Goal: Task Accomplishment & Management: Complete application form

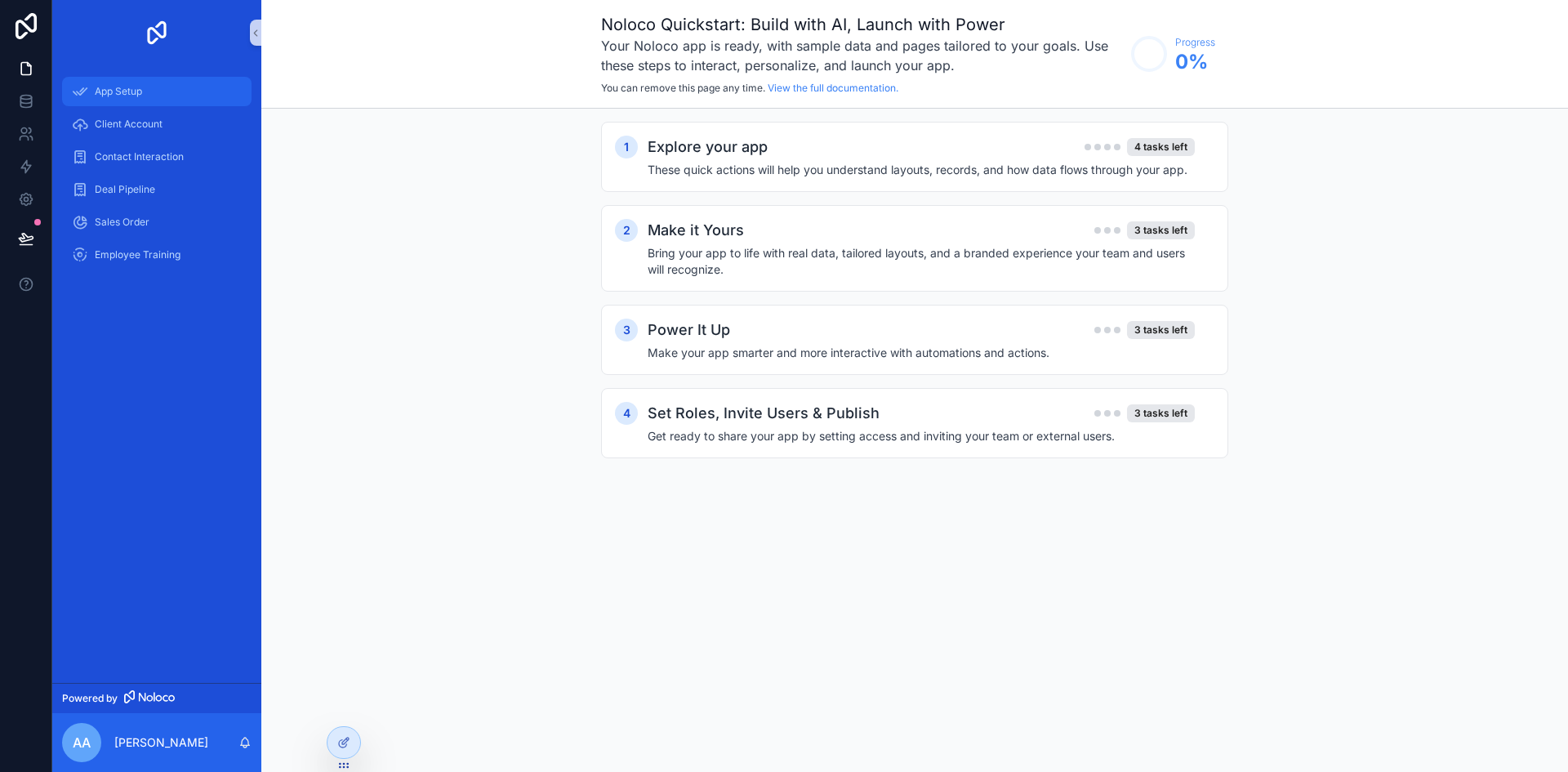
click at [121, 90] on span "App Setup" at bounding box center [118, 91] width 47 height 13
click at [135, 121] on span "Client Account" at bounding box center [129, 125] width 68 height 13
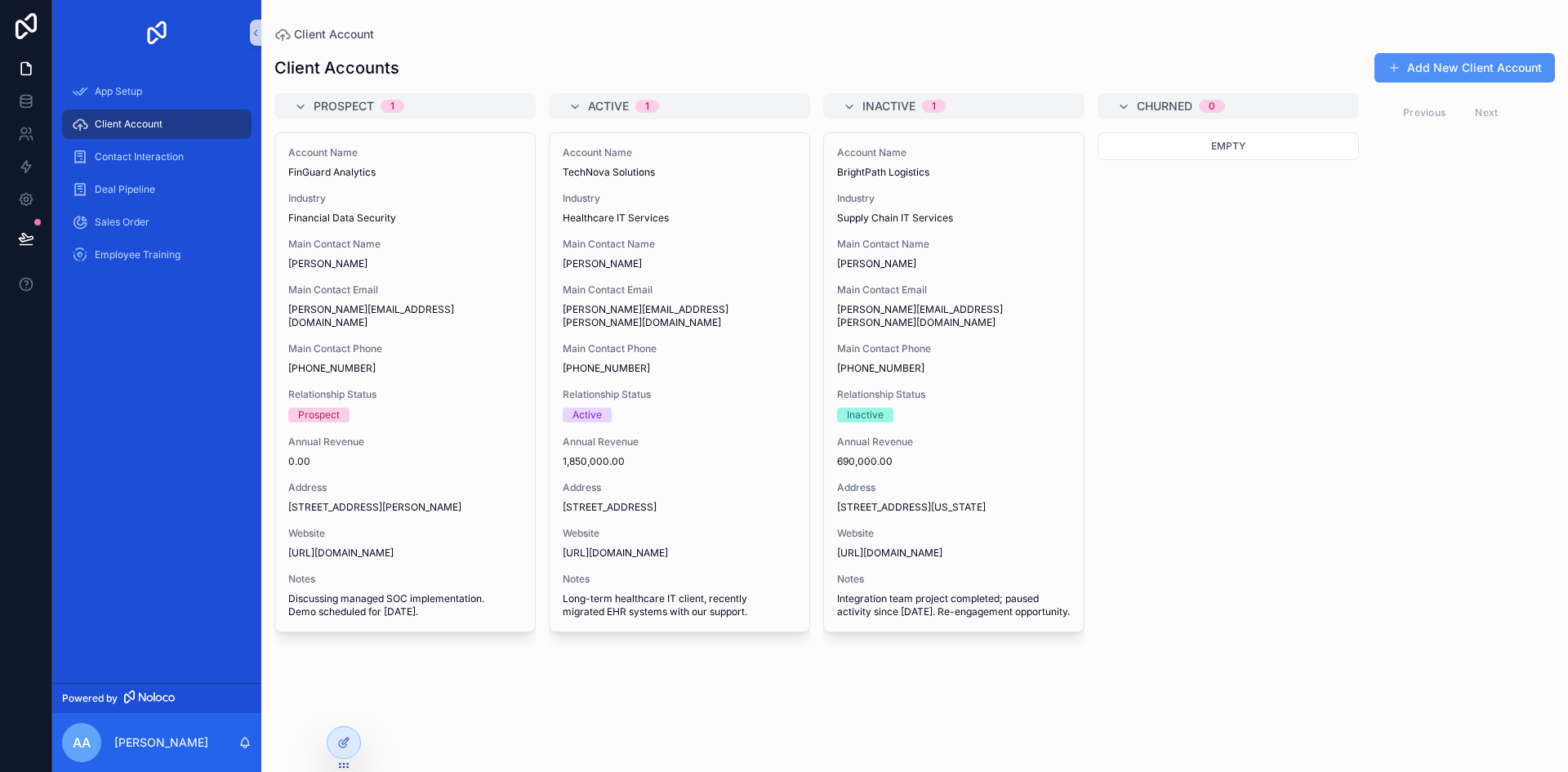
click at [1478, 67] on button "Add New Client Account" at bounding box center [1464, 67] width 180 height 29
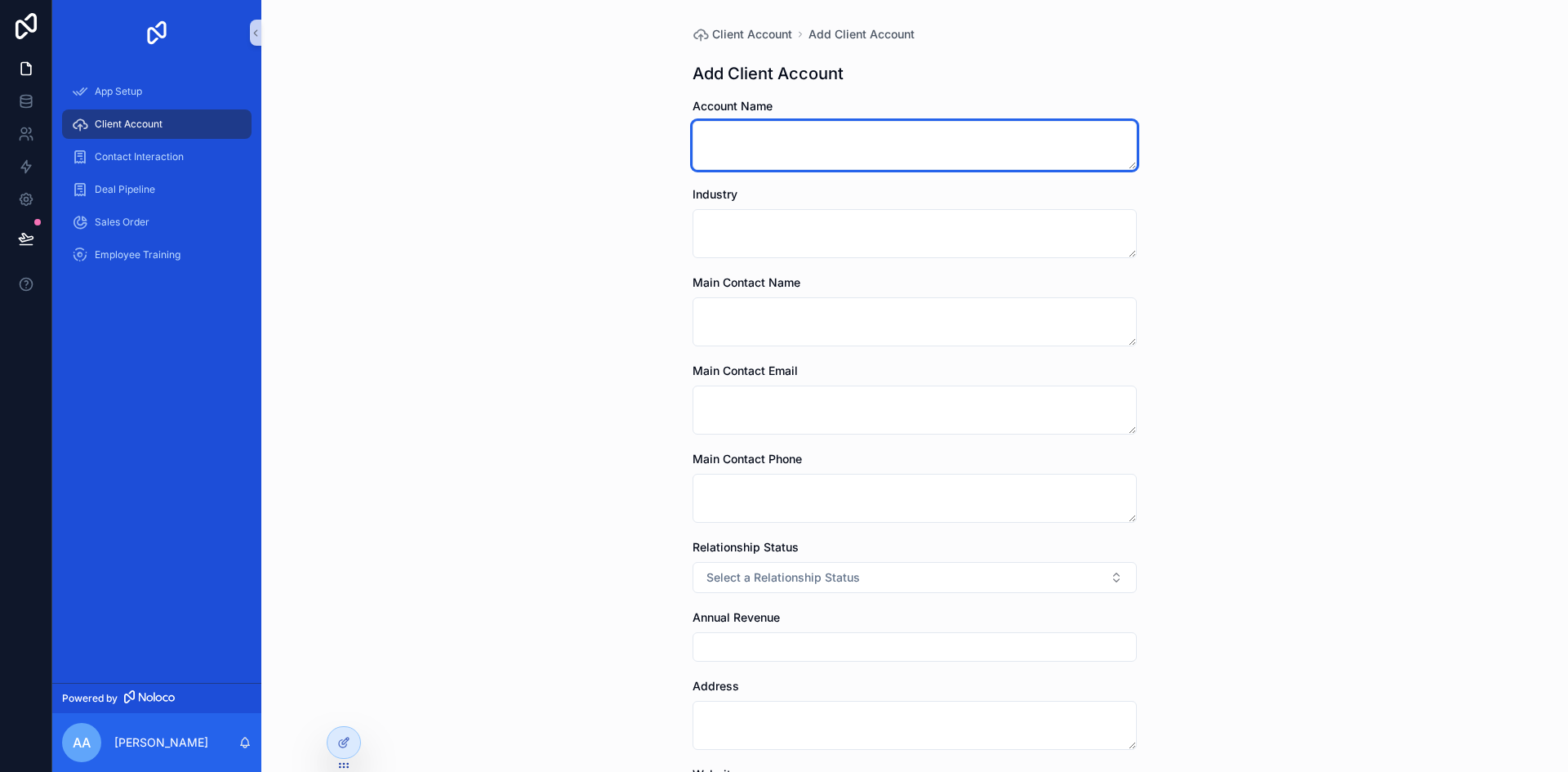
click at [797, 138] on textarea "scrollable content" at bounding box center [914, 145] width 445 height 49
type textarea "******"
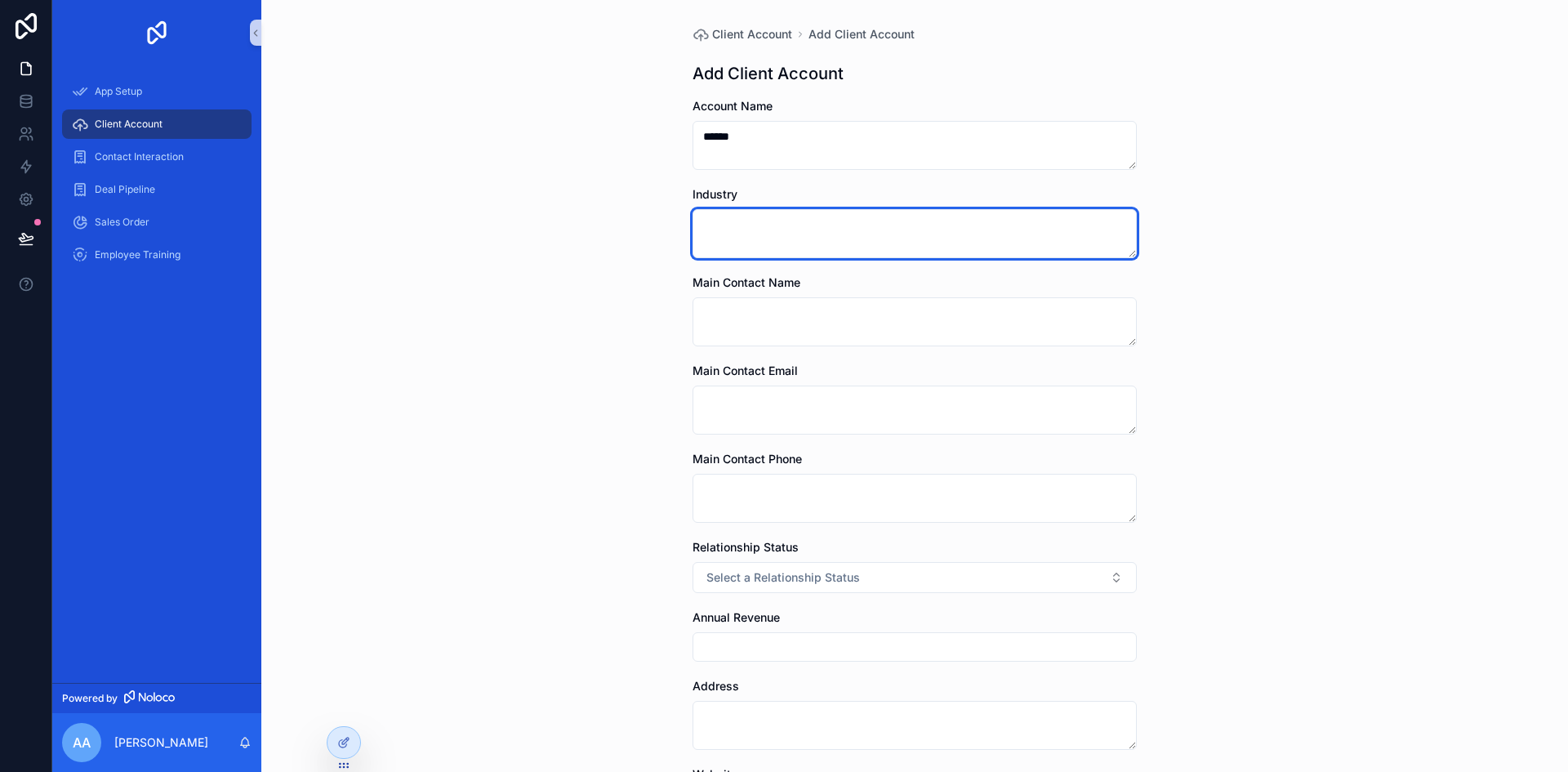
click at [787, 231] on textarea "scrollable content" at bounding box center [914, 234] width 445 height 49
type textarea "******"
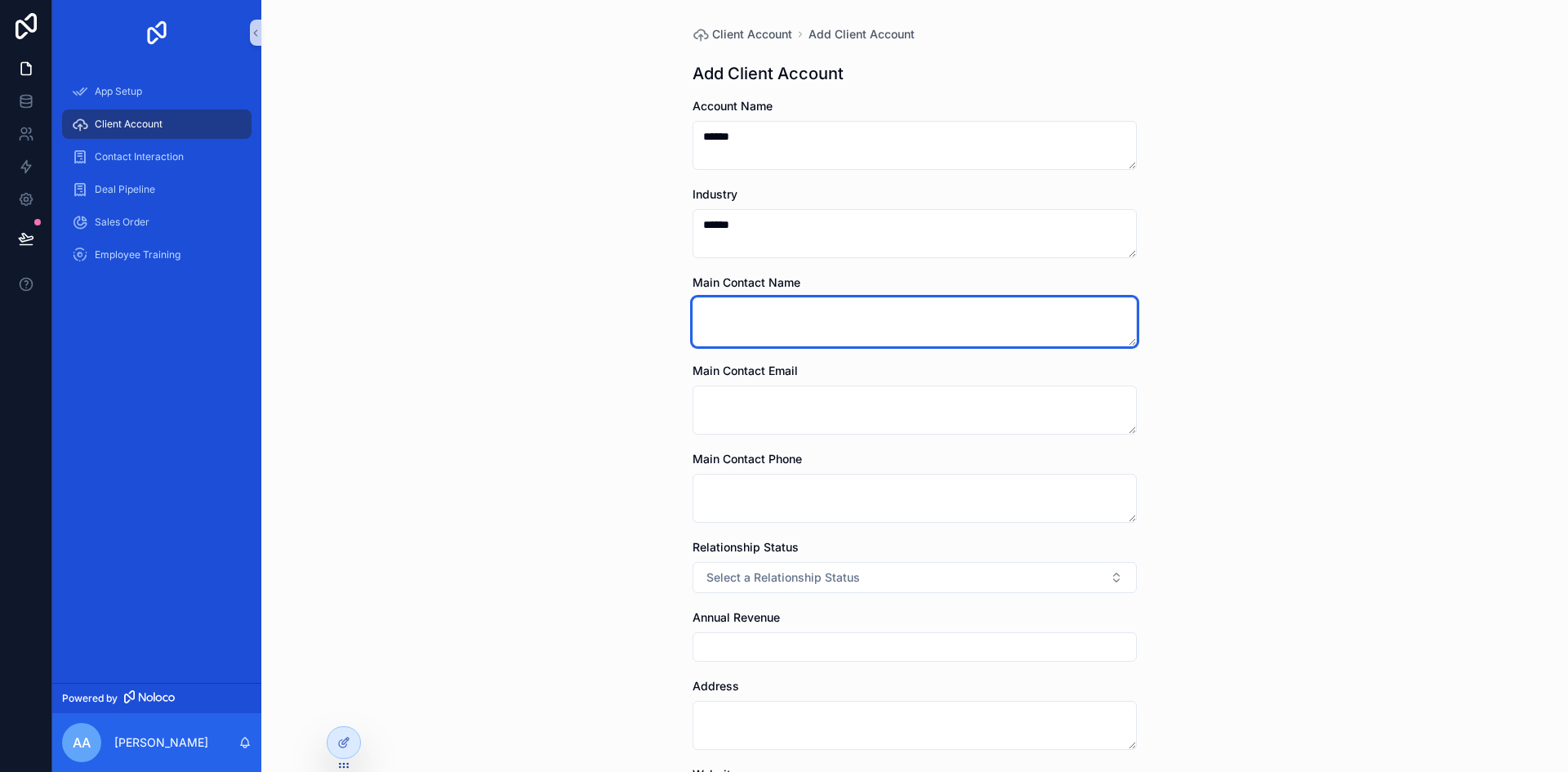
click at [785, 315] on textarea "scrollable content" at bounding box center [914, 322] width 445 height 49
type textarea "******"
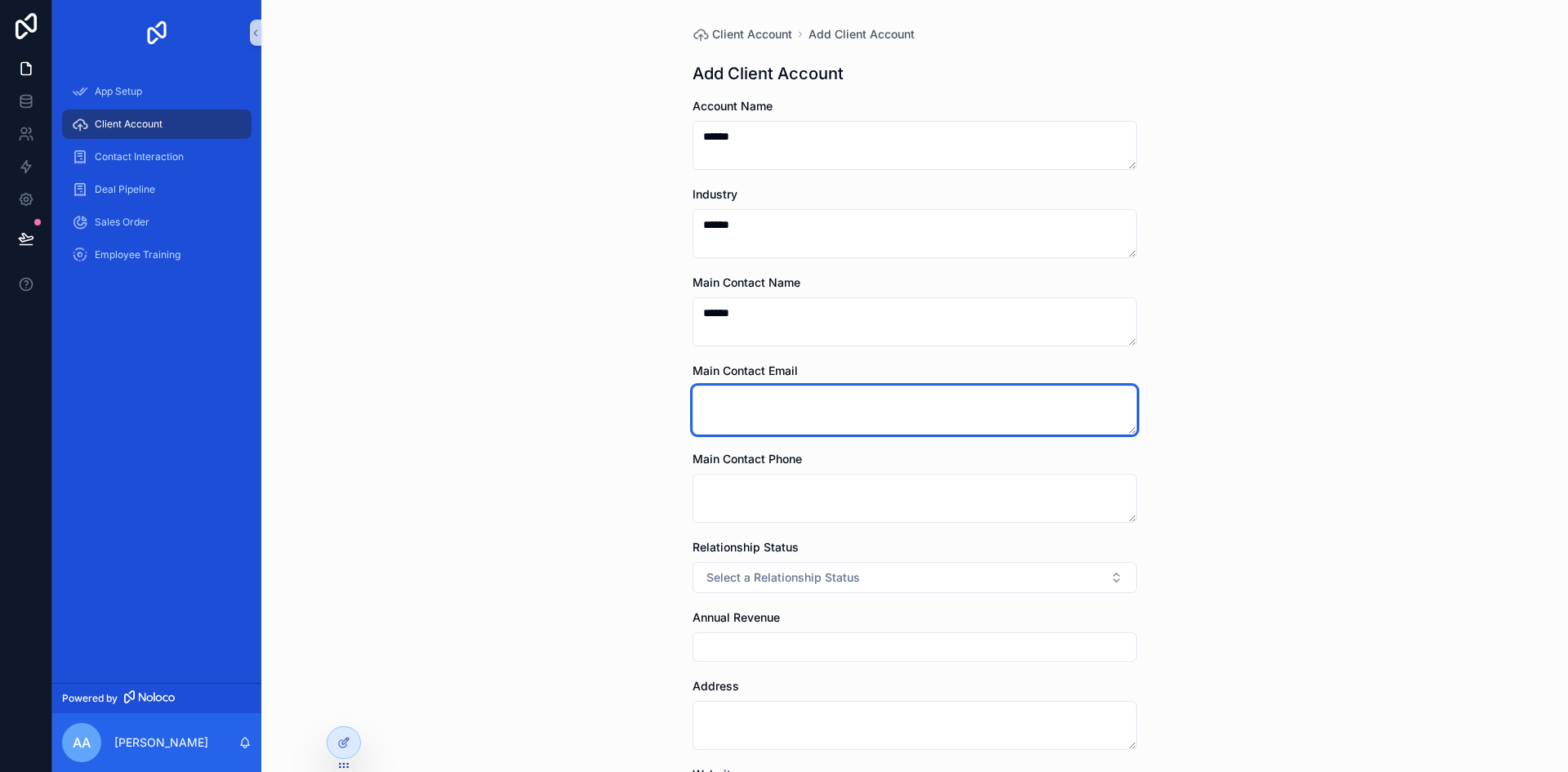
click at [769, 412] on textarea "scrollable content" at bounding box center [914, 410] width 445 height 49
type textarea "******"
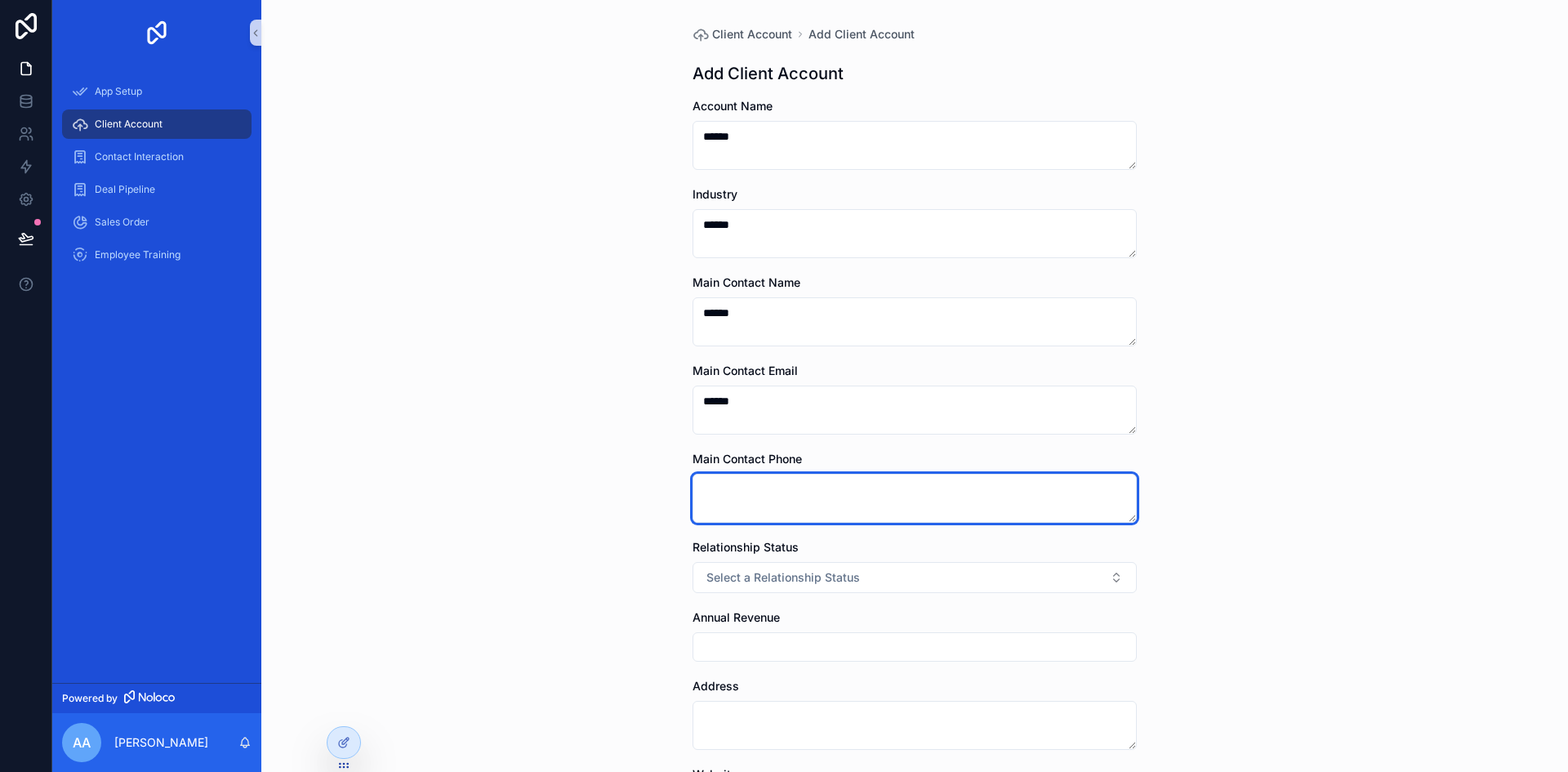
click at [772, 478] on textarea "scrollable content" at bounding box center [914, 498] width 445 height 49
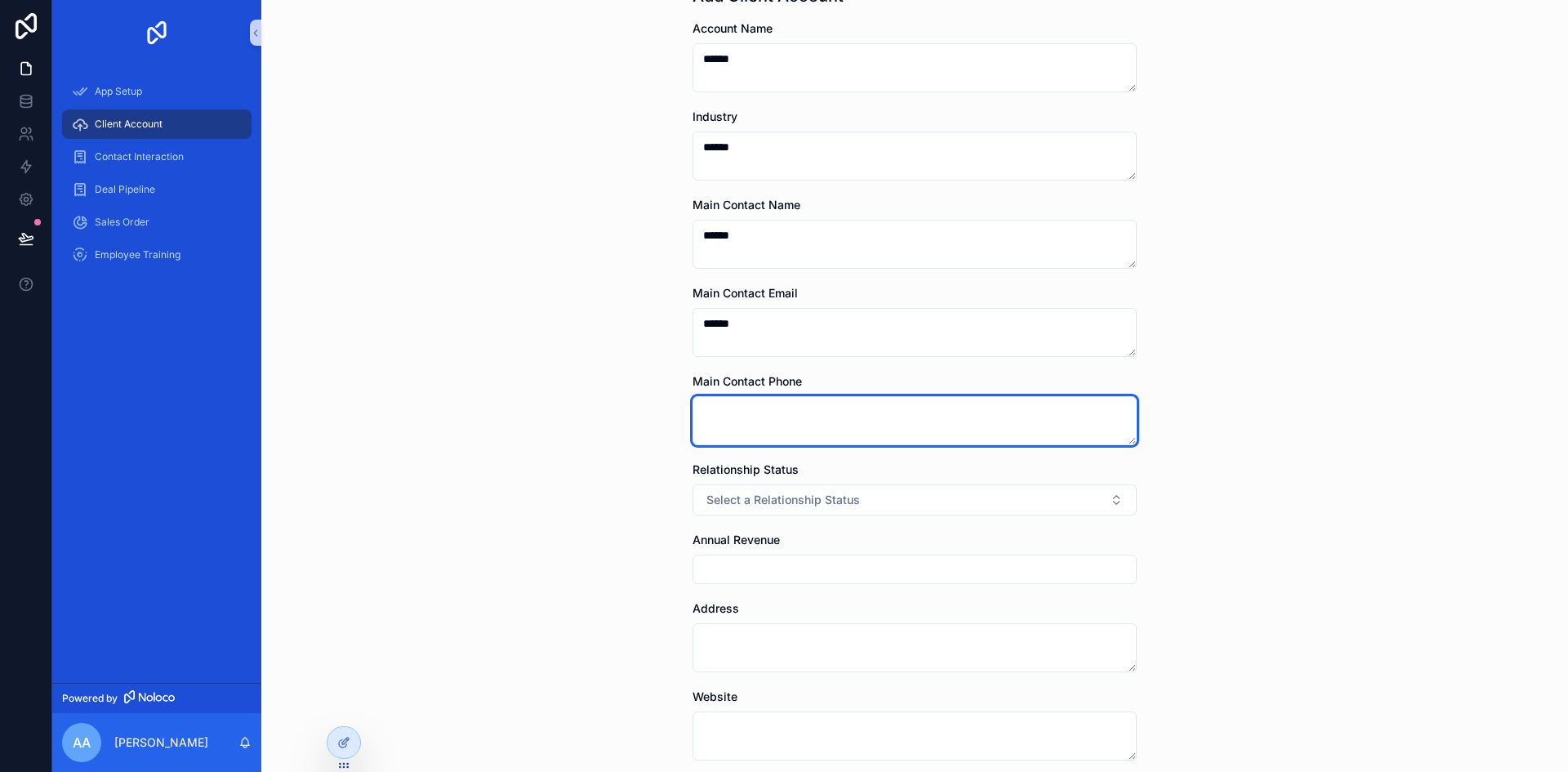
scroll to position [81, 0]
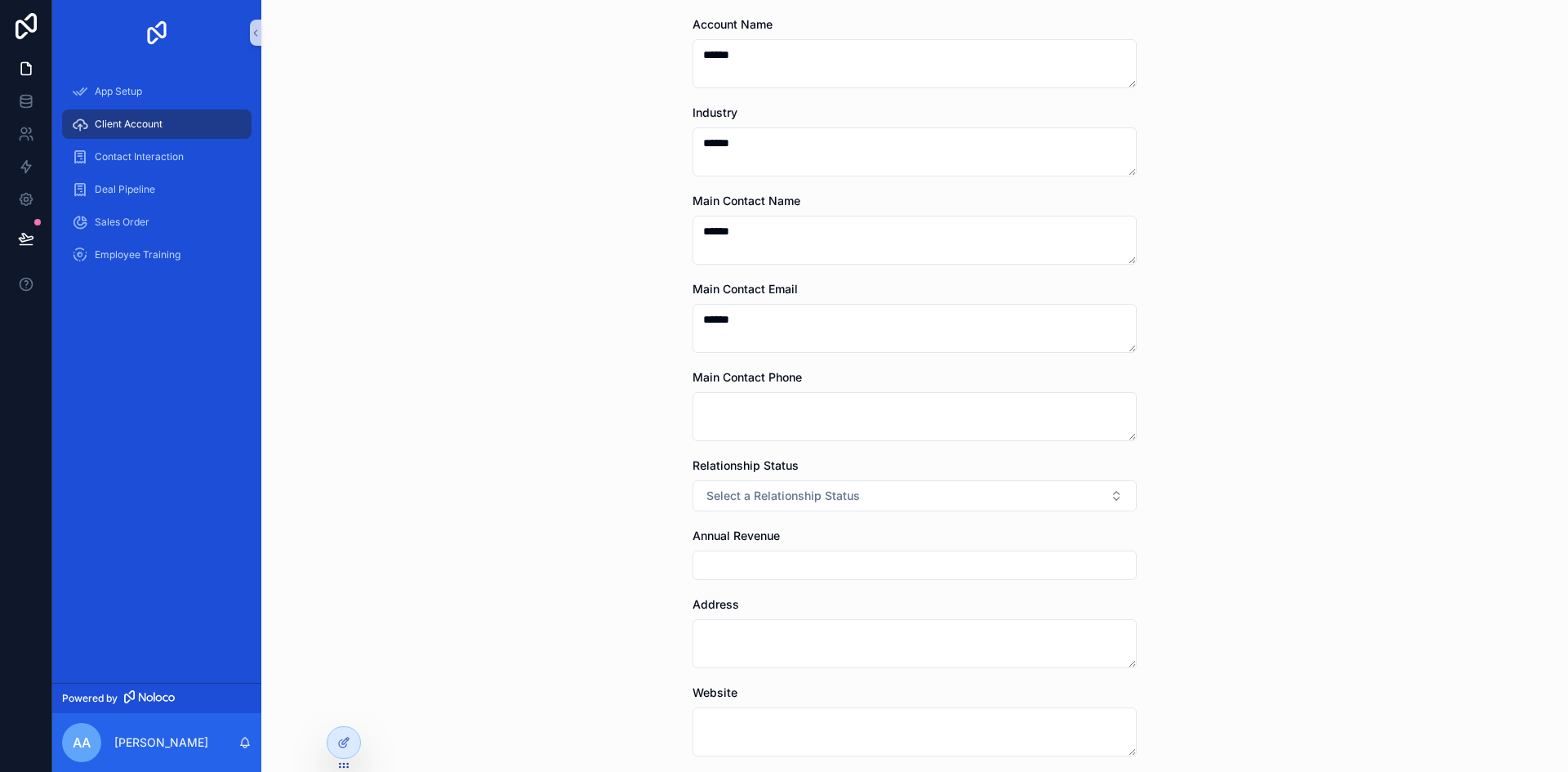
click at [777, 480] on button "Select a Relationship Status" at bounding box center [914, 495] width 445 height 31
click at [758, 563] on span "Prospect" at bounding box center [728, 561] width 61 height 15
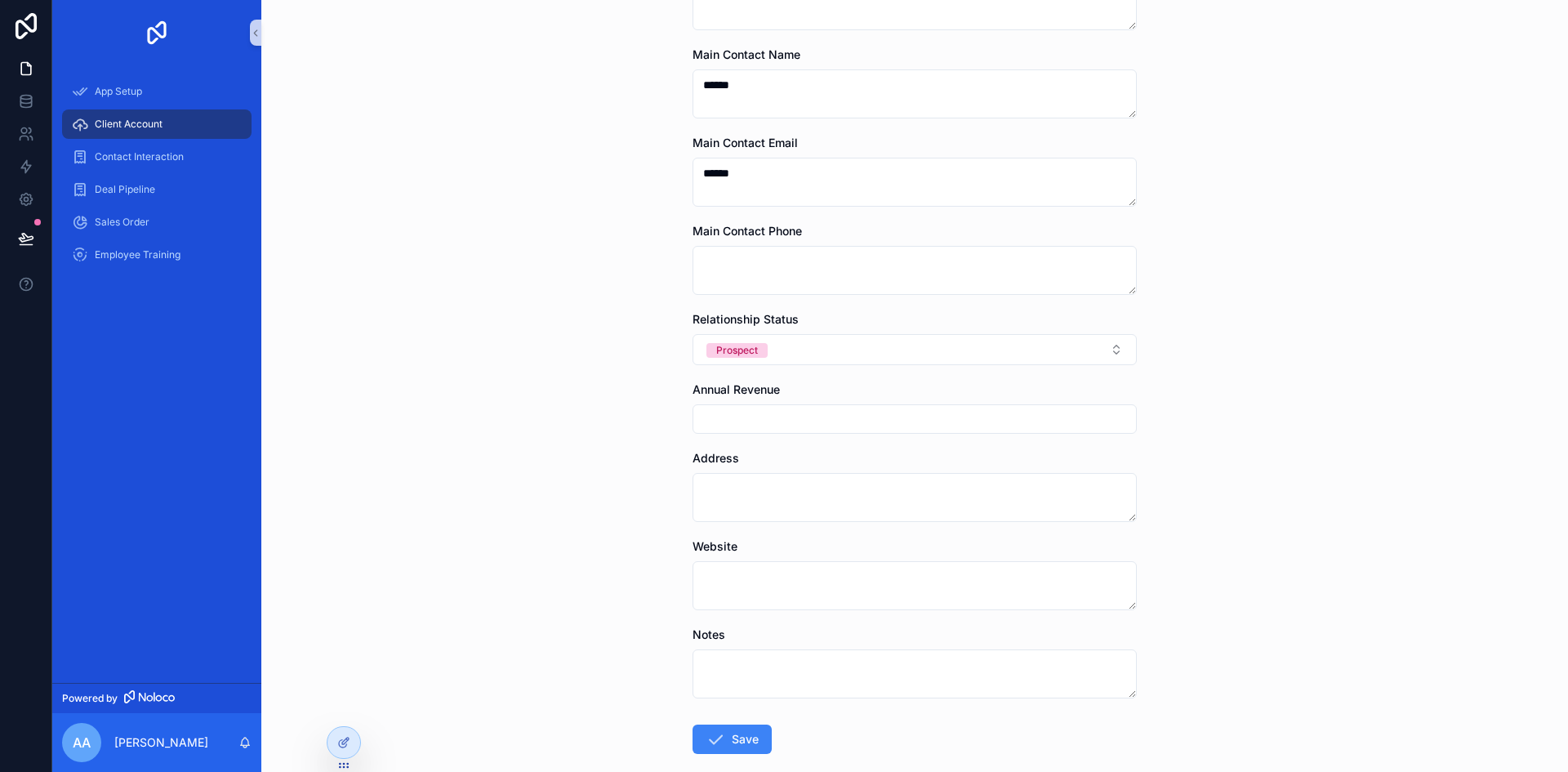
scroll to position [245, 0]
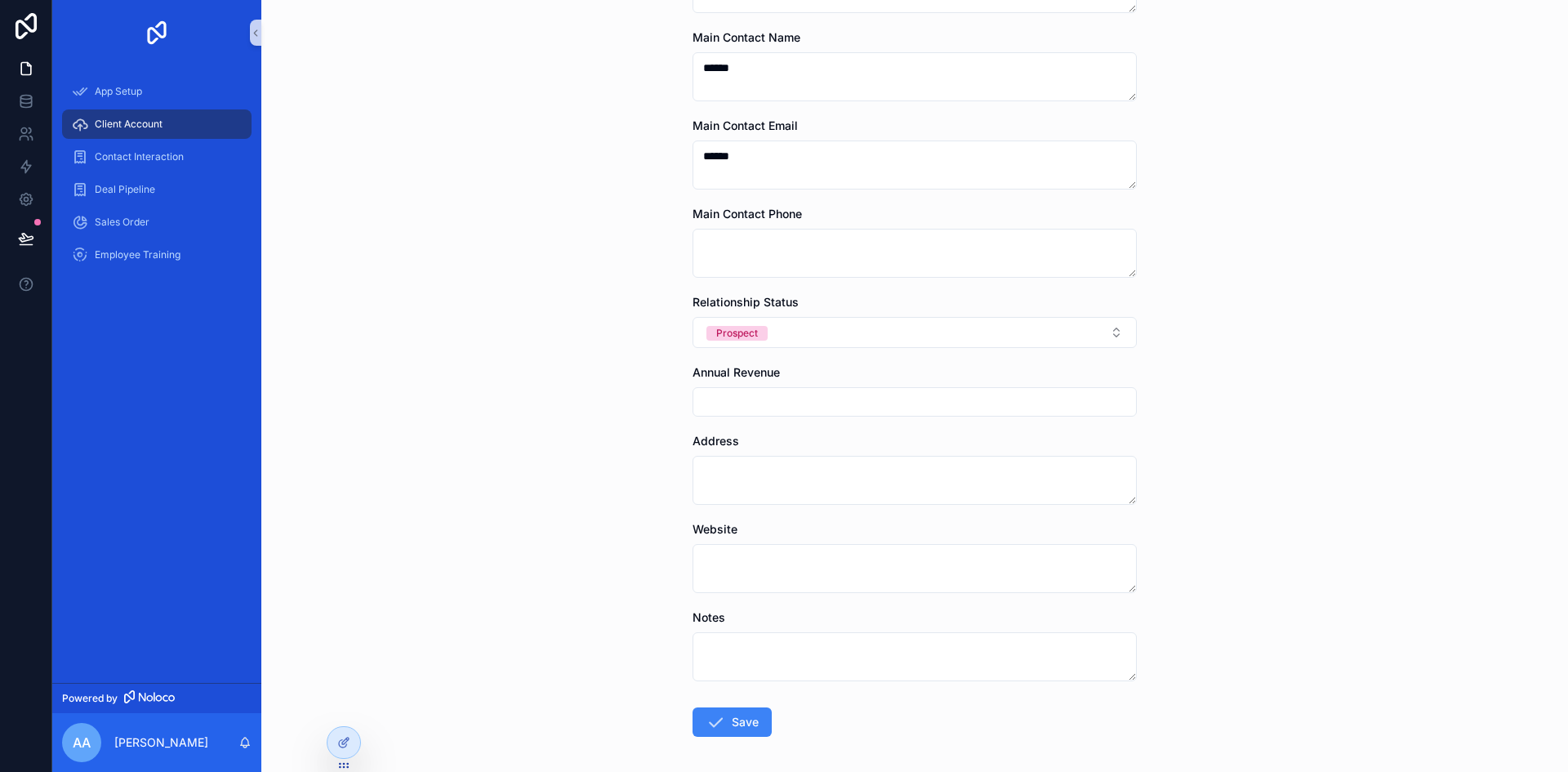
click at [803, 406] on input "scrollable content" at bounding box center [914, 402] width 443 height 23
click at [1456, 532] on div "Client Account Add Client Account Add Client Account Account Name ****** Indust…" at bounding box center [914, 386] width 1306 height 772
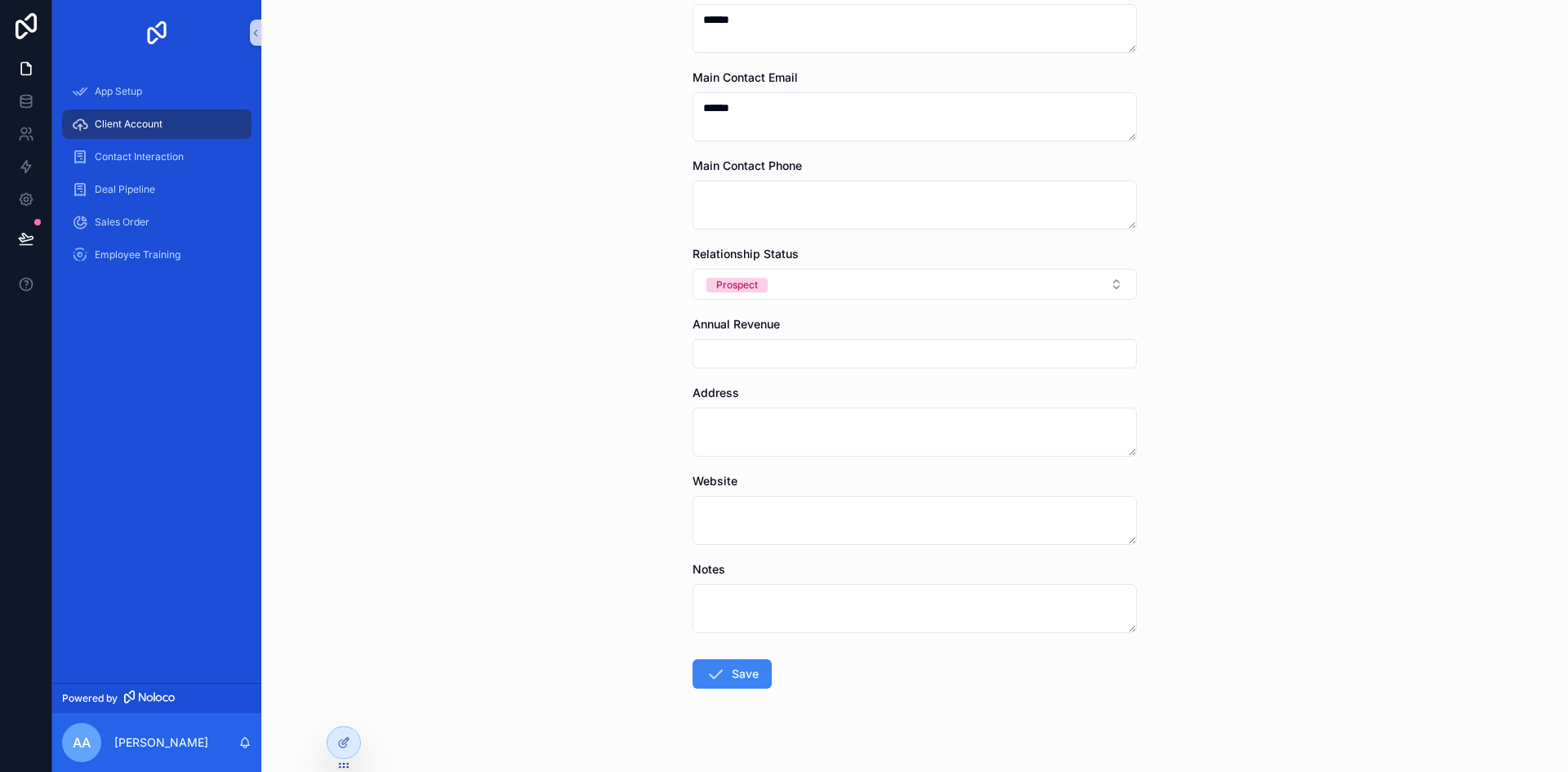
scroll to position [314, 0]
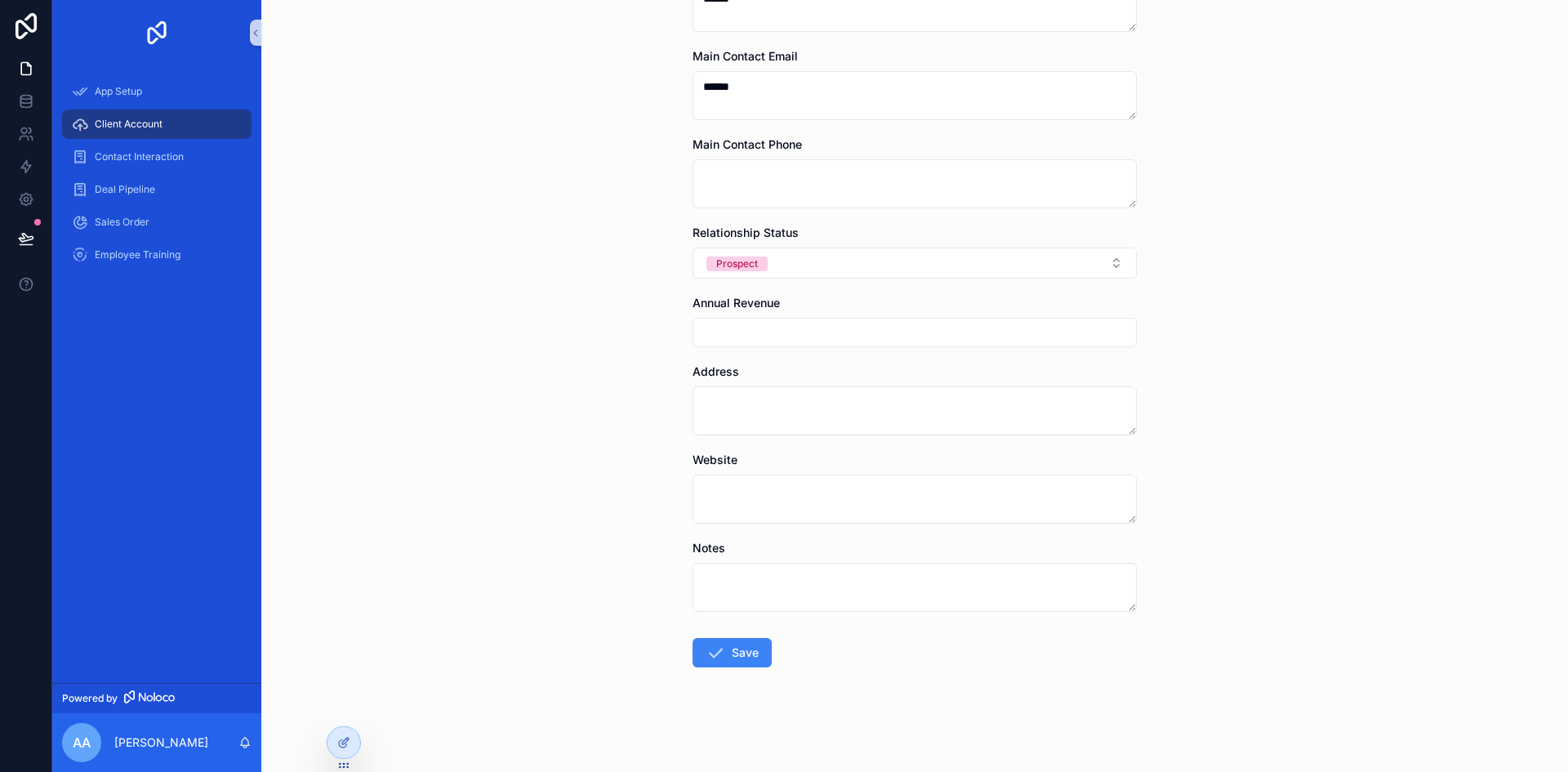
click at [718, 656] on icon "scrollable content" at bounding box center [715, 652] width 20 height 20
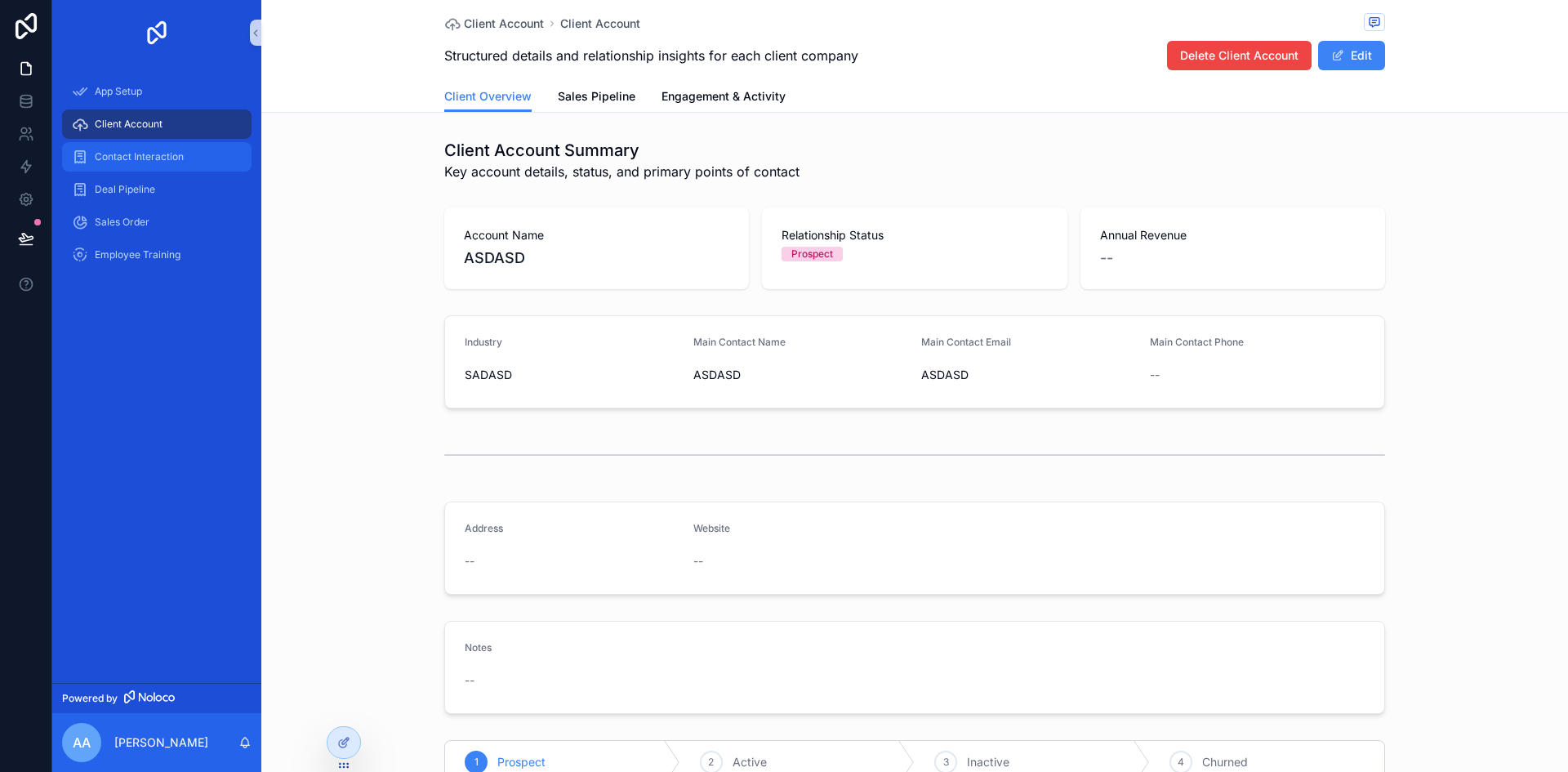
drag, startPoint x: 141, startPoint y: 123, endPoint x: 210, endPoint y: 154, distance: 75.6
click at [141, 123] on span "Client Account" at bounding box center [129, 125] width 68 height 13
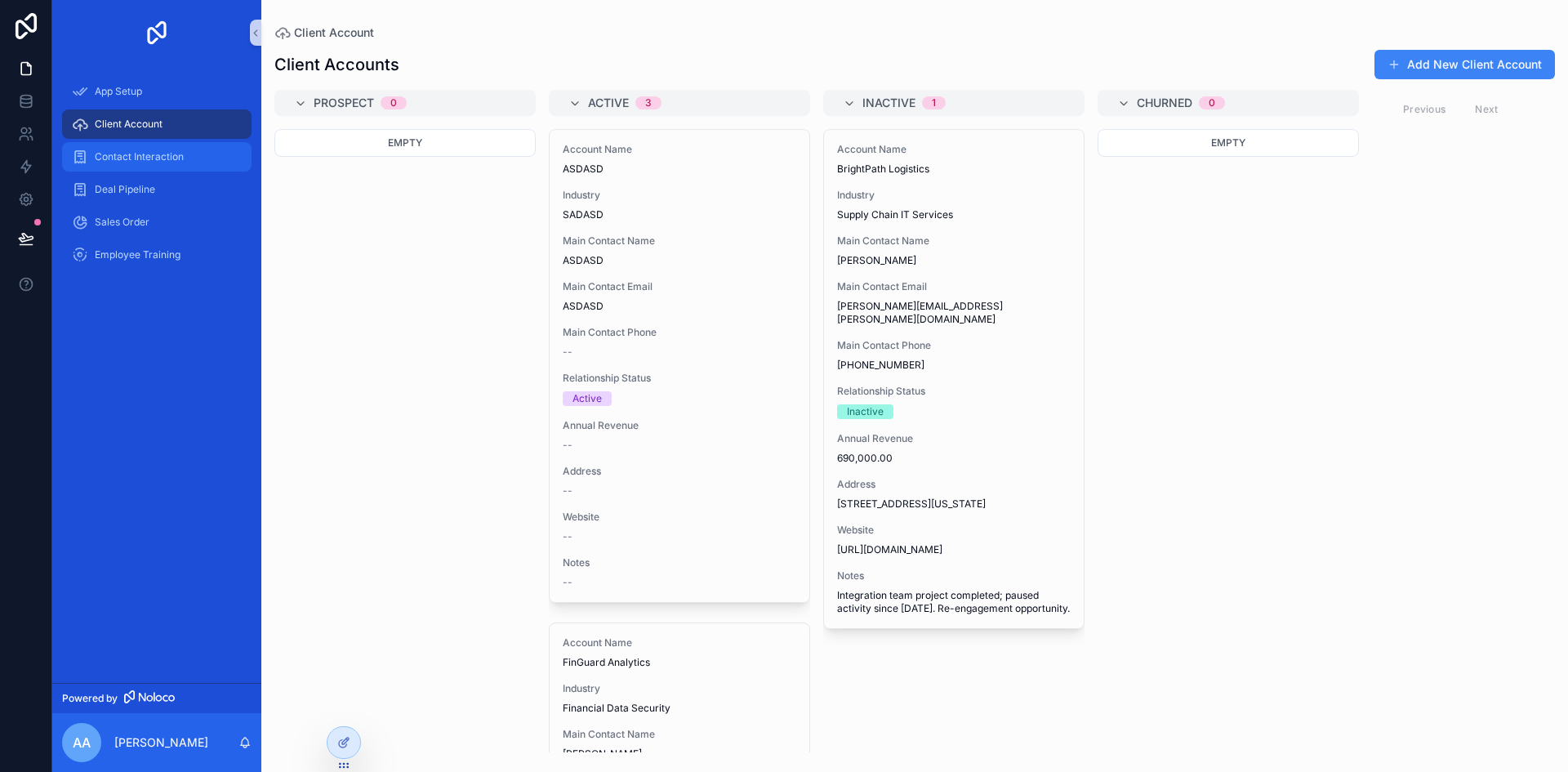
click at [139, 166] on div "Contact Interaction" at bounding box center [156, 156] width 170 height 26
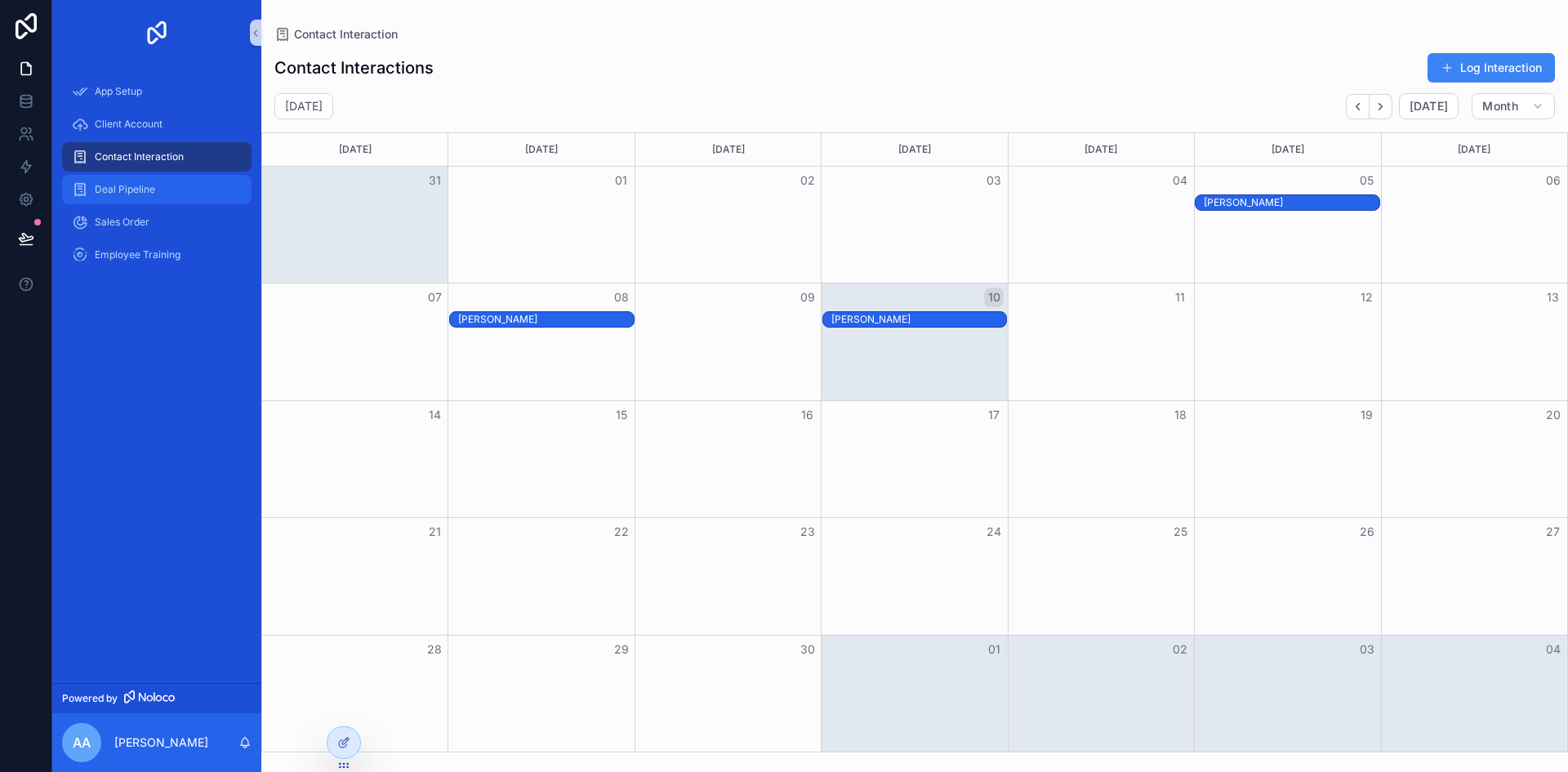
click at [118, 198] on div "Deal Pipeline" at bounding box center [156, 189] width 170 height 26
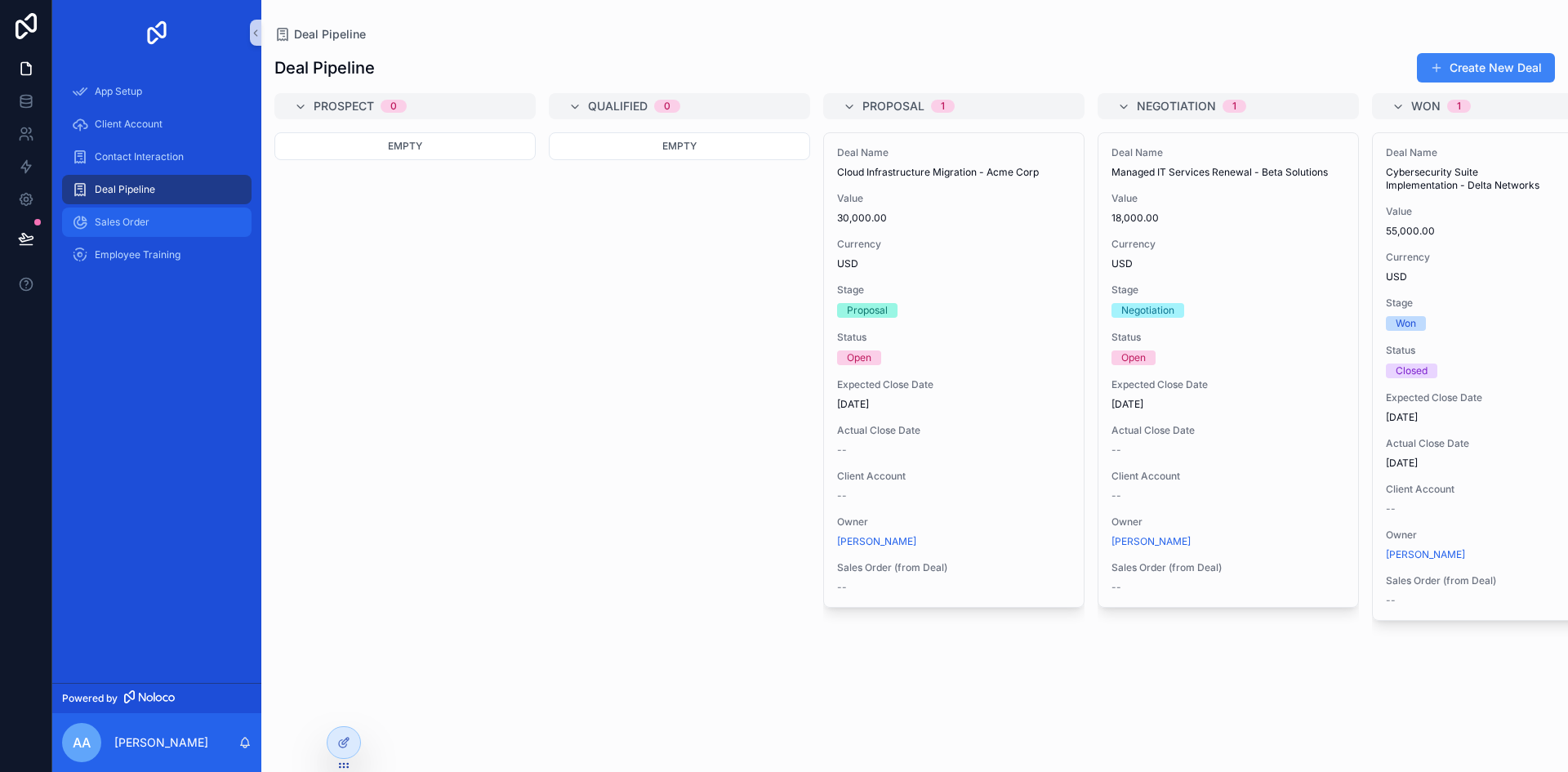
click at [130, 229] on div "Sales Order" at bounding box center [156, 222] width 170 height 26
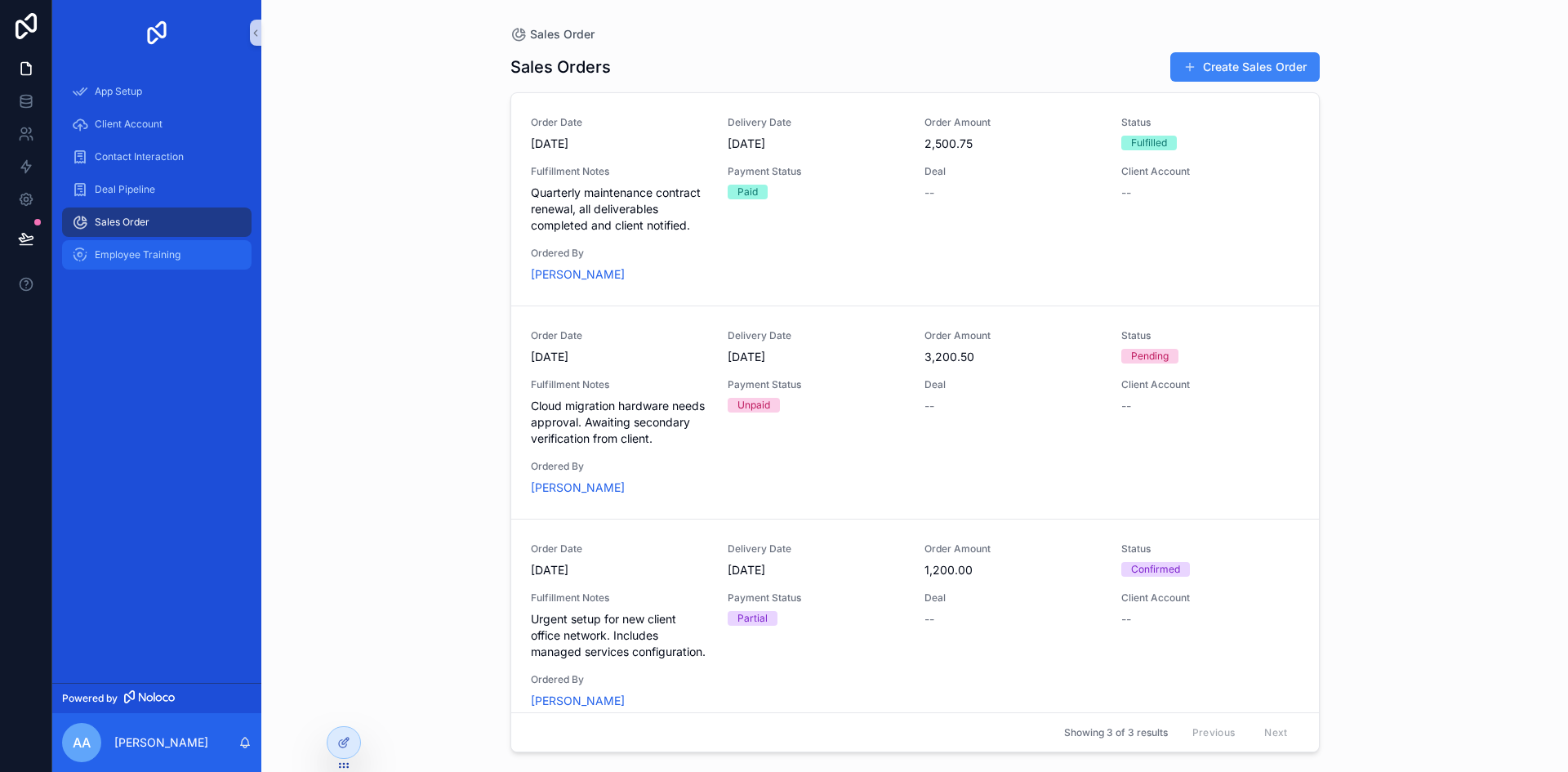
click at [145, 258] on span "Employee Training" at bounding box center [137, 255] width 86 height 13
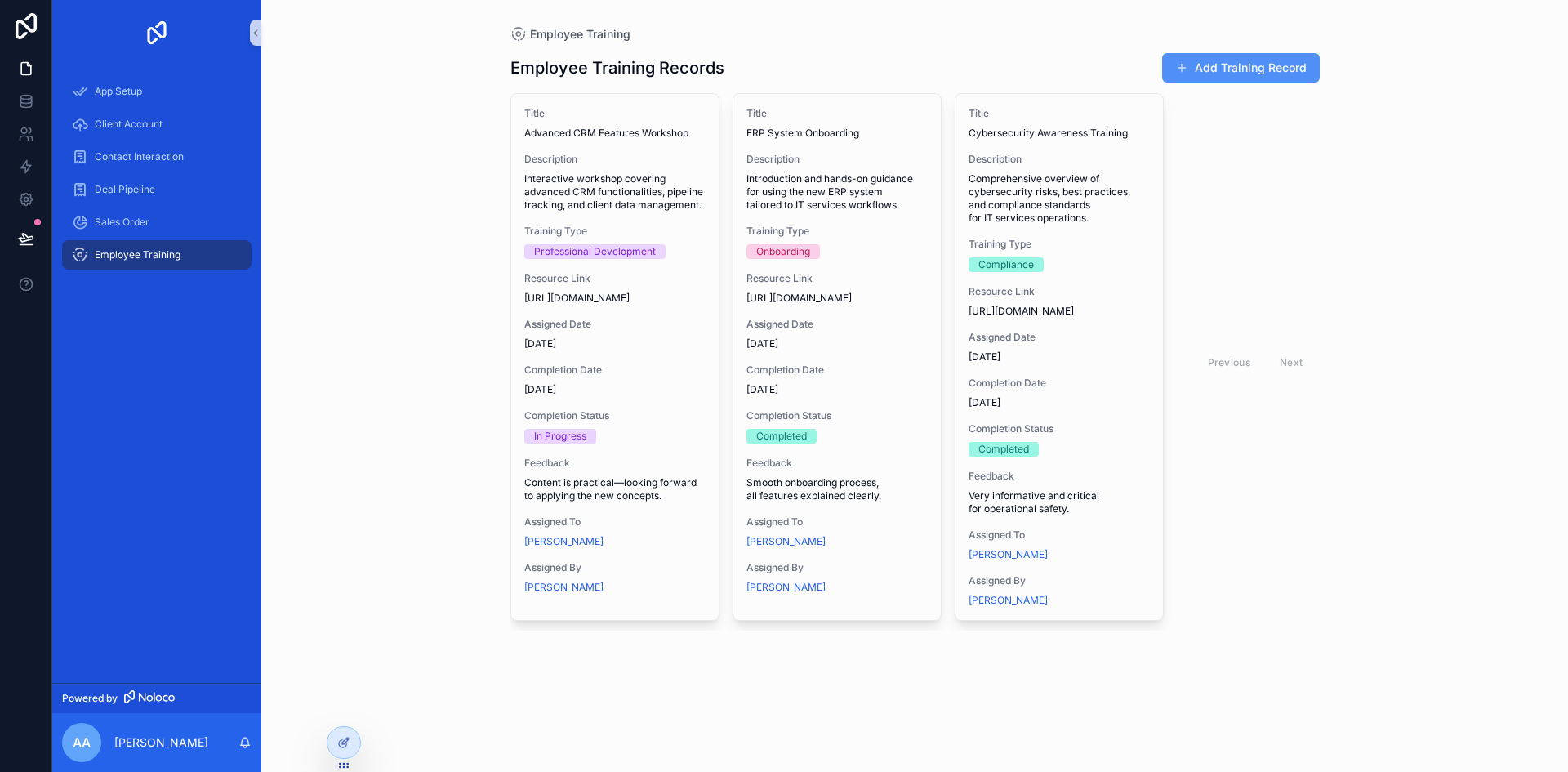
click at [1240, 71] on button "Add Training Record" at bounding box center [1241, 67] width 158 height 29
